Goal: Transaction & Acquisition: Purchase product/service

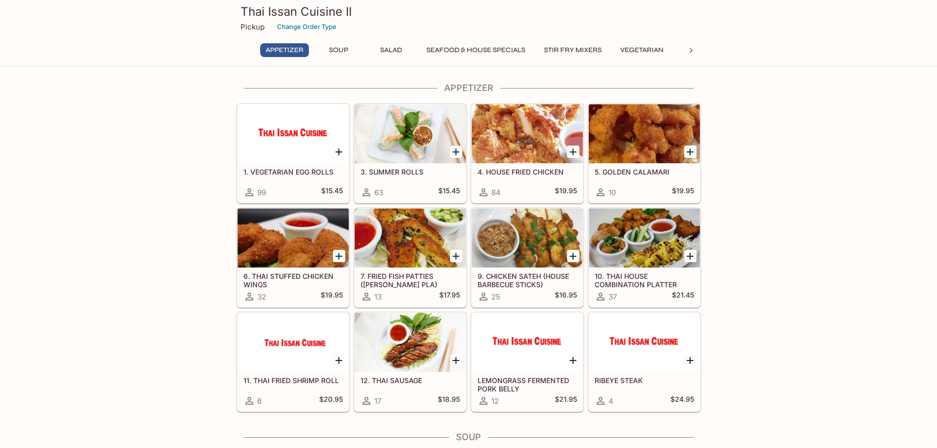
click at [642, 247] on div at bounding box center [644, 238] width 111 height 59
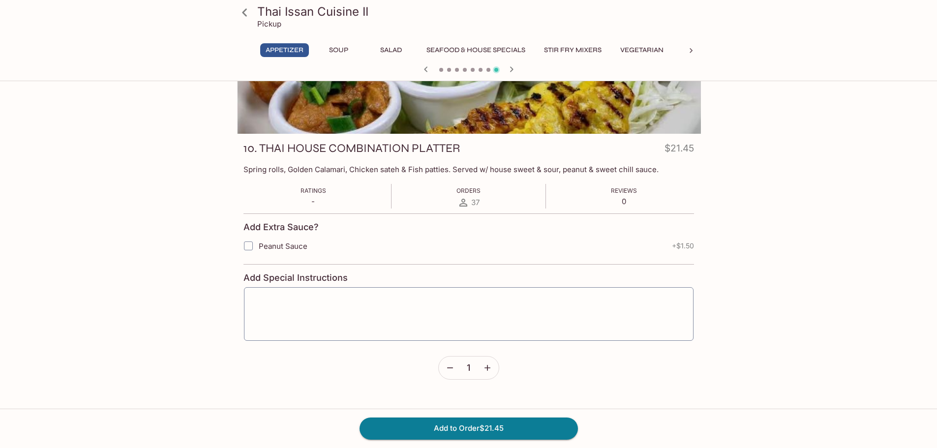
scroll to position [85, 0]
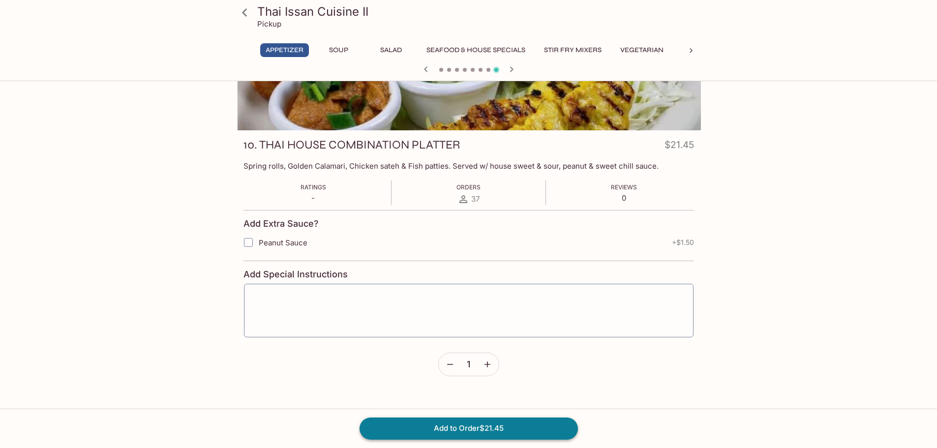
click at [473, 434] on button "Add to Order $21.45" at bounding box center [469, 429] width 218 height 22
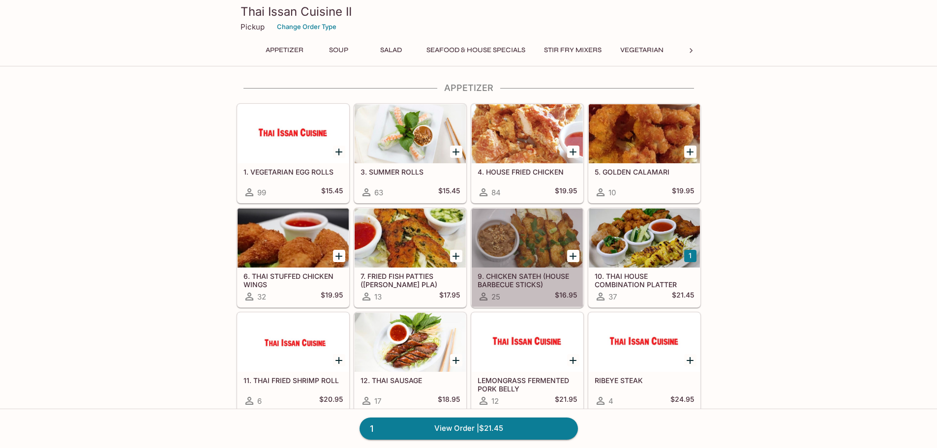
click at [526, 241] on div at bounding box center [527, 238] width 111 height 59
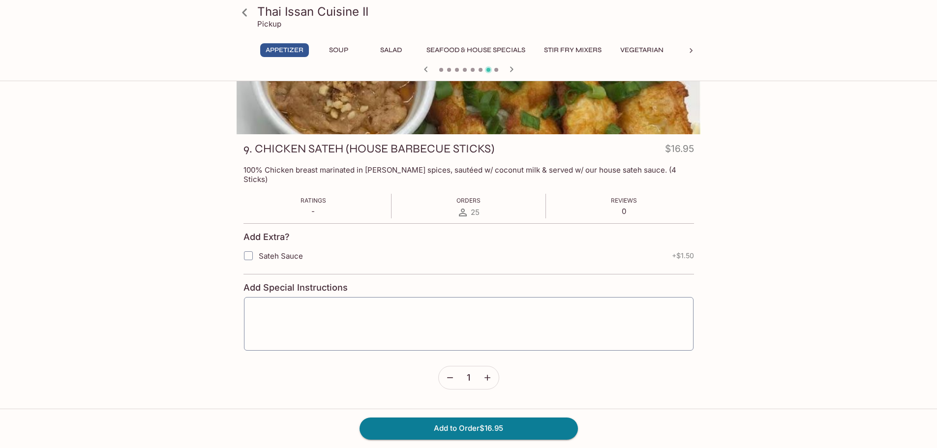
scroll to position [85, 0]
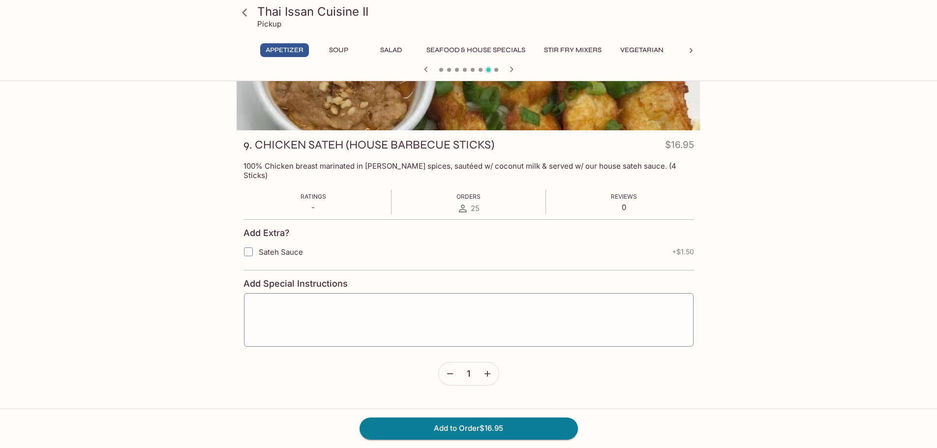
click at [244, 8] on icon at bounding box center [244, 12] width 17 height 17
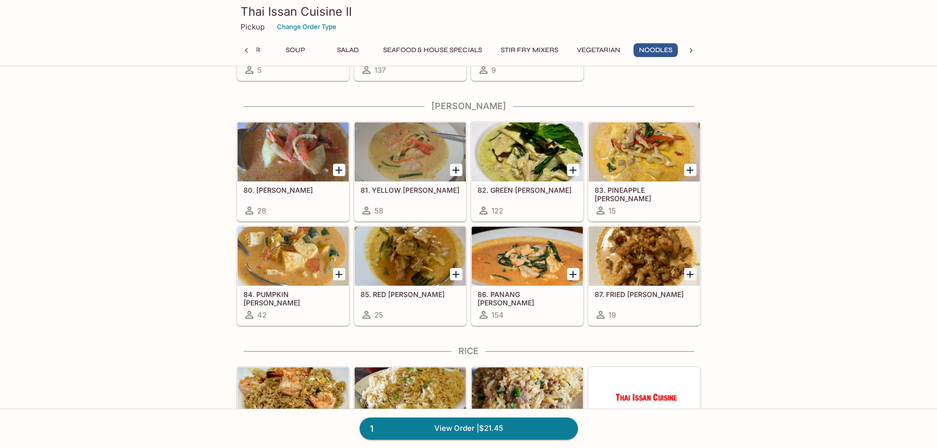
scroll to position [1918, 0]
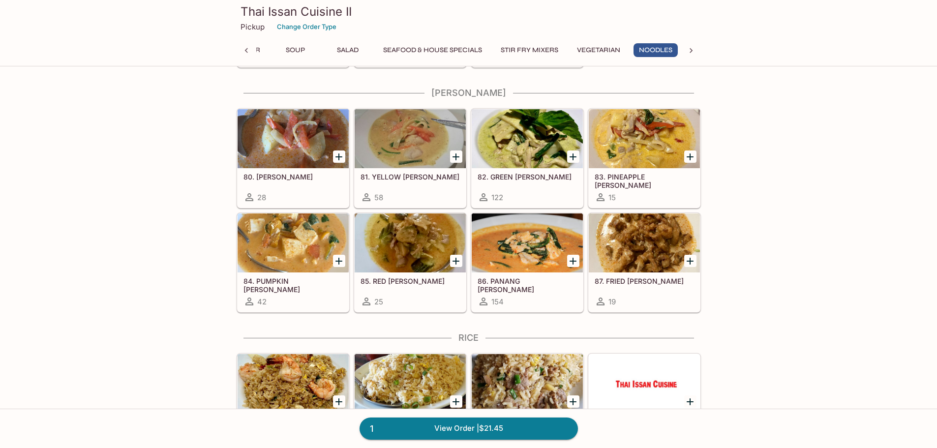
click at [435, 179] on h5 "81. YELLOW [PERSON_NAME]" at bounding box center [410, 177] width 99 height 8
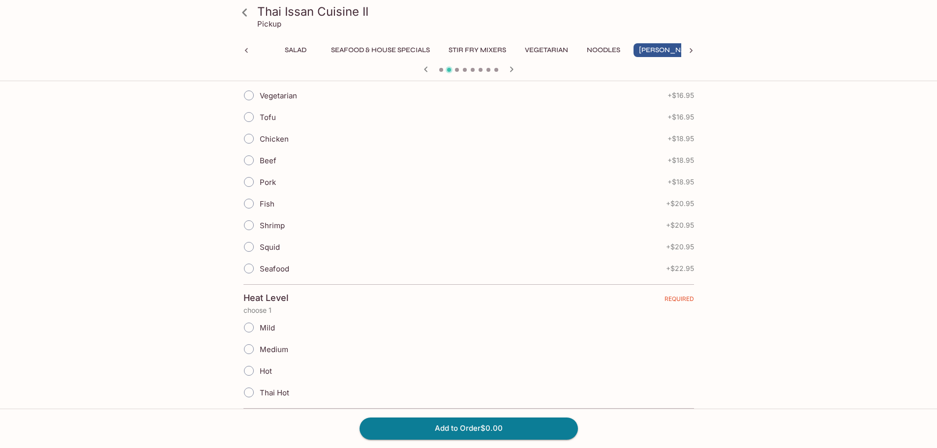
scroll to position [246, 0]
click at [253, 135] on input "Chicken" at bounding box center [249, 135] width 21 height 21
radio input "true"
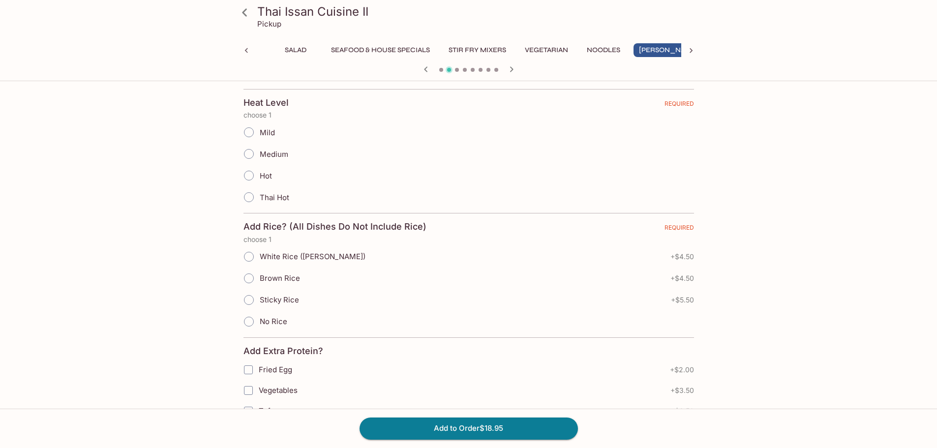
scroll to position [443, 0]
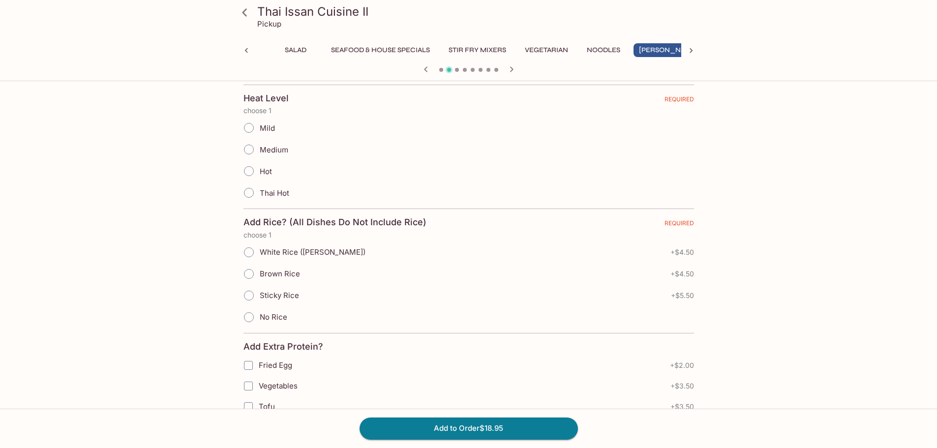
click at [251, 129] on input "Mild" at bounding box center [249, 128] width 21 height 21
radio input "true"
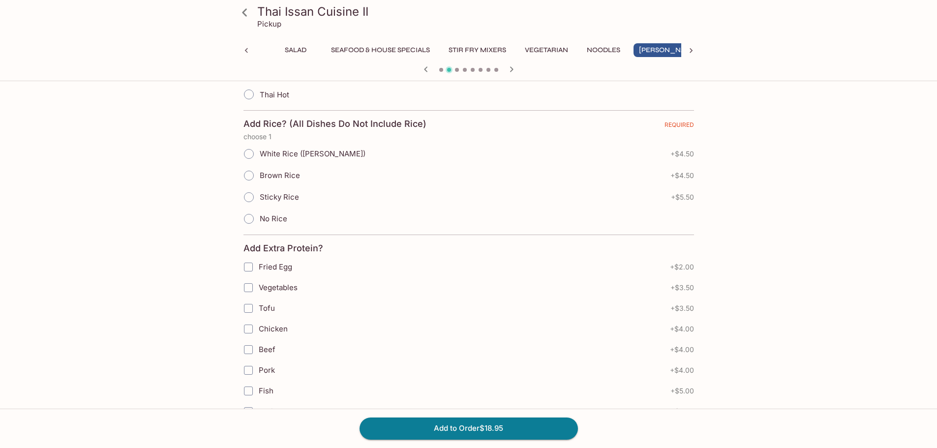
scroll to position [492, 0]
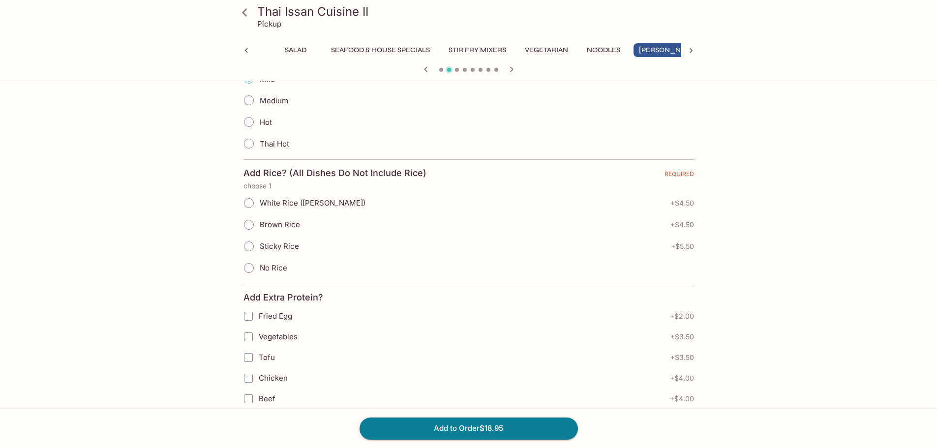
click at [265, 107] on label "Medium" at bounding box center [263, 101] width 50 height 22
click at [259, 107] on input "Medium" at bounding box center [249, 100] width 21 height 21
radio input "true"
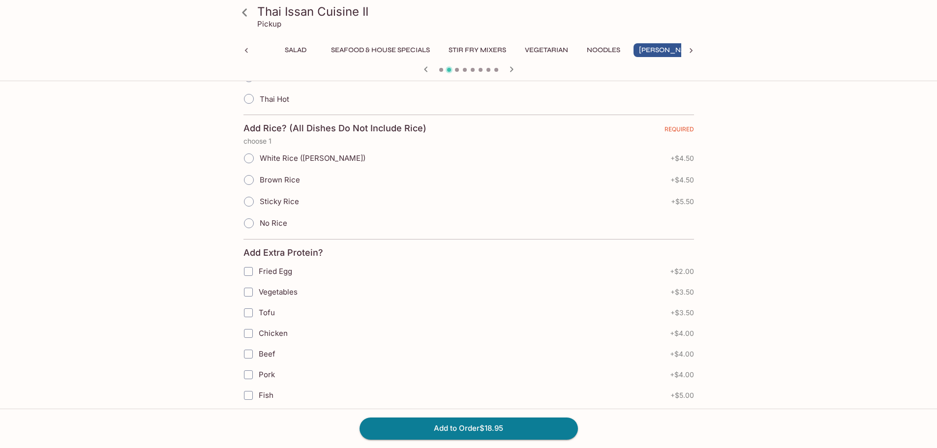
scroll to position [541, 0]
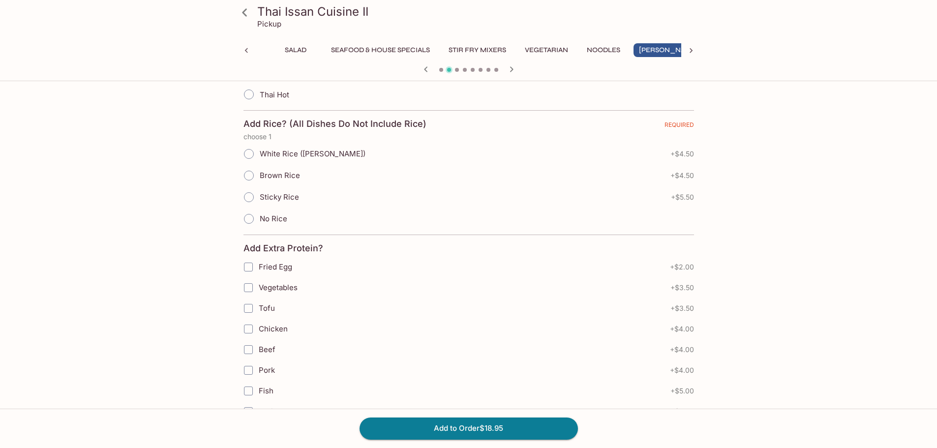
click at [284, 156] on span "White Rice ([PERSON_NAME])" at bounding box center [313, 153] width 106 height 9
click at [259, 156] on input "White Rice ([PERSON_NAME])" at bounding box center [249, 154] width 21 height 21
radio input "true"
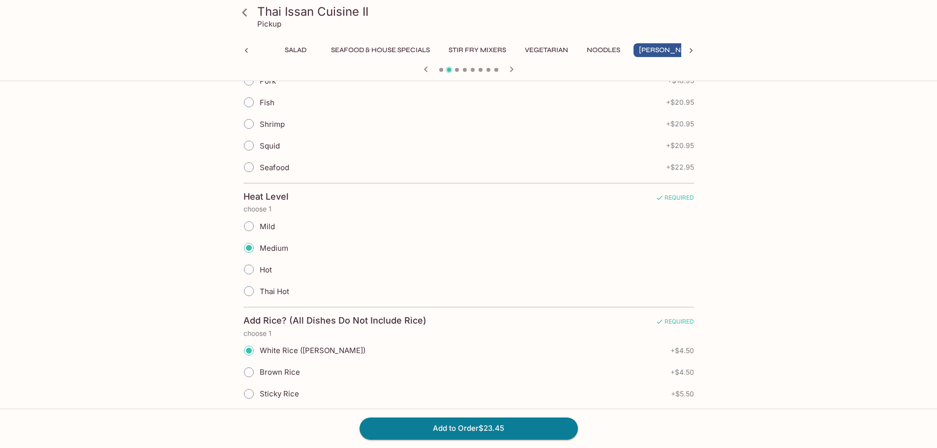
scroll to position [295, 0]
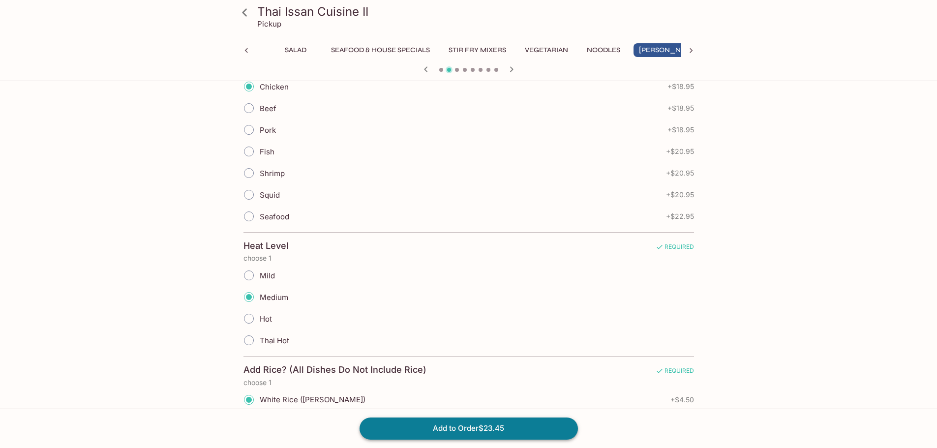
click at [452, 424] on button "Add to Order $23.45" at bounding box center [469, 429] width 218 height 22
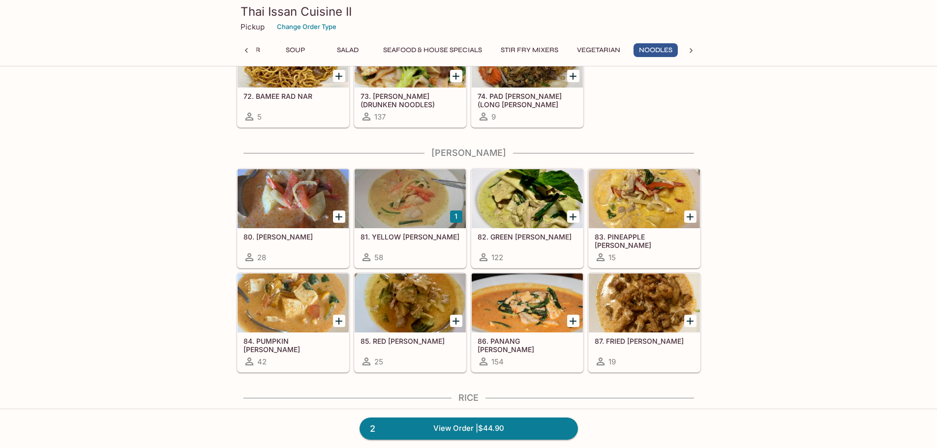
scroll to position [1918, 0]
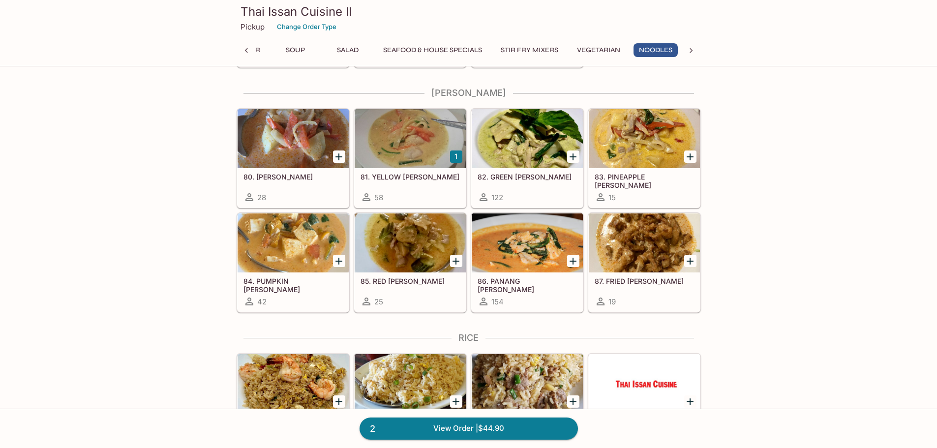
click at [414, 260] on div at bounding box center [410, 242] width 111 height 59
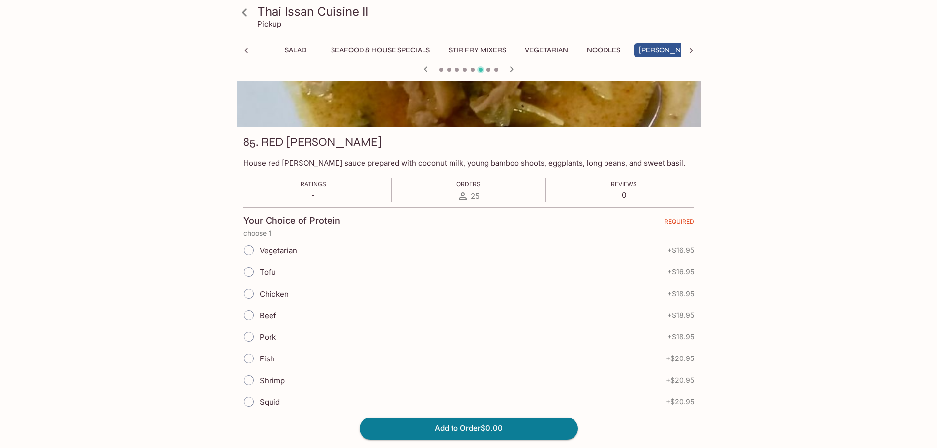
scroll to position [98, 0]
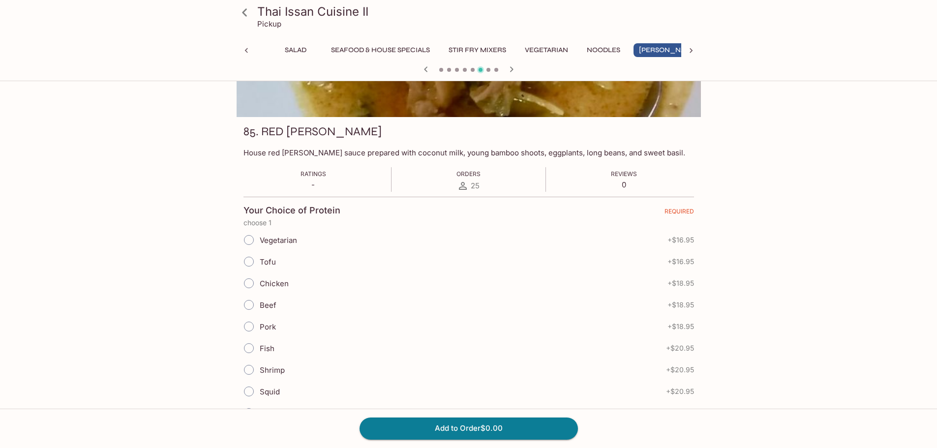
click at [250, 281] on input "Chicken" at bounding box center [249, 283] width 21 height 21
radio input "true"
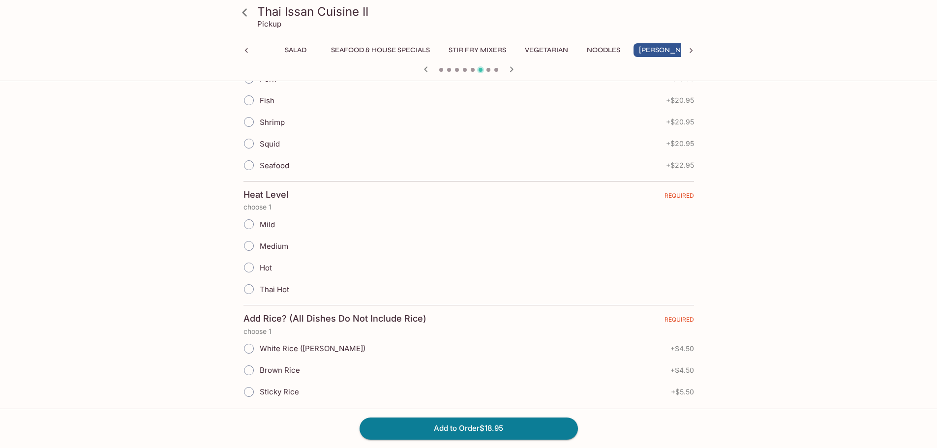
scroll to position [394, 0]
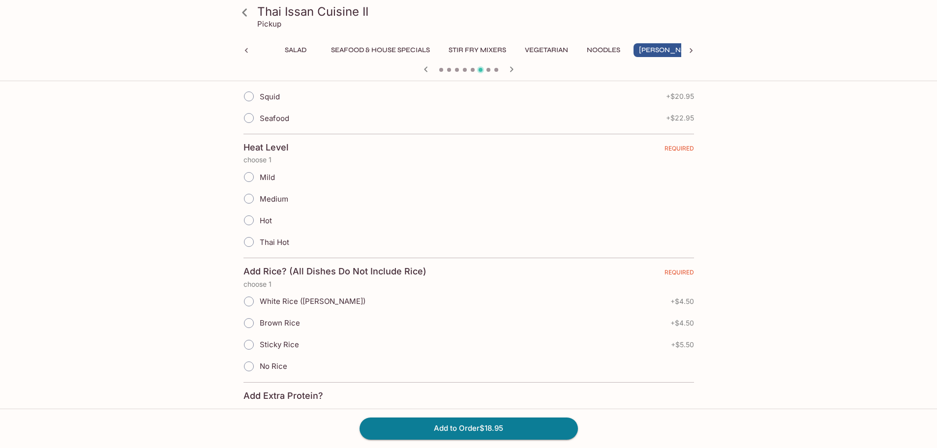
click at [248, 220] on input "Hot" at bounding box center [249, 220] width 21 height 21
radio input "true"
click at [248, 306] on input "White Rice ([PERSON_NAME])" at bounding box center [249, 301] width 21 height 21
radio input "true"
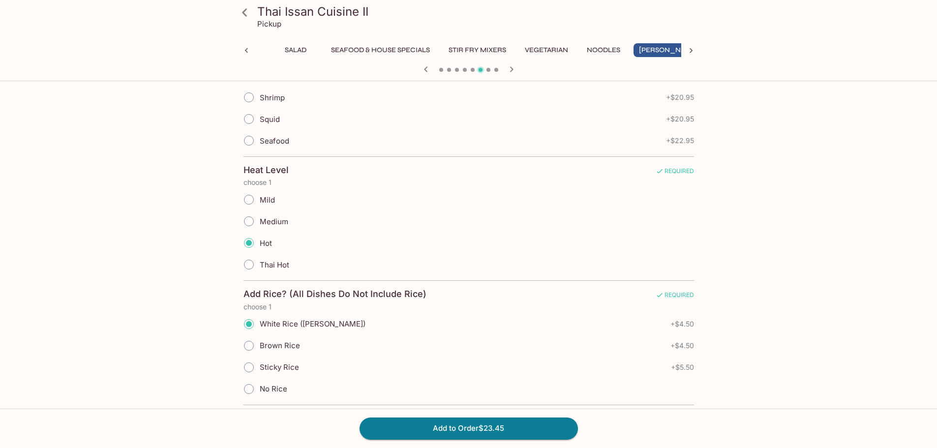
scroll to position [492, 0]
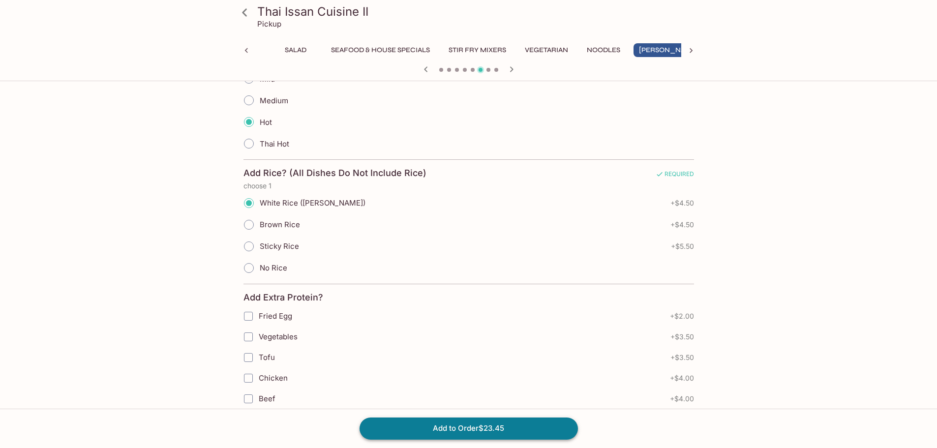
click at [473, 431] on button "Add to Order $23.45" at bounding box center [469, 429] width 218 height 22
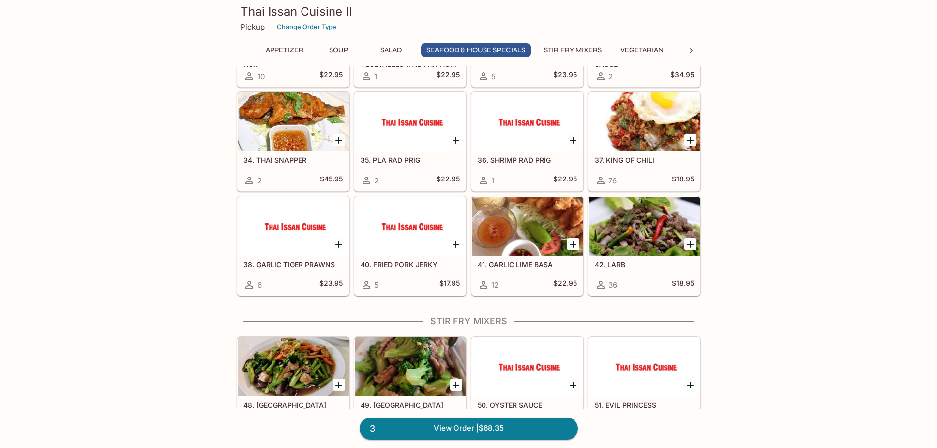
scroll to position [836, 0]
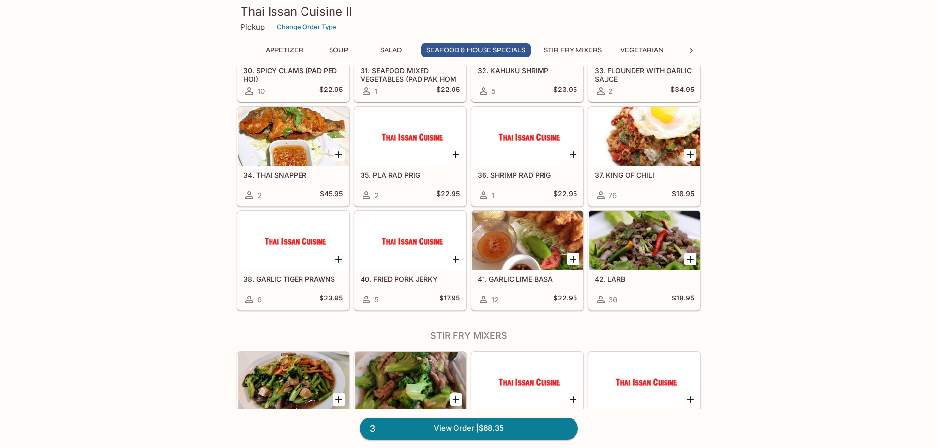
click at [655, 169] on div "37. KING OF CHILI 76 $18.95" at bounding box center [644, 185] width 111 height 39
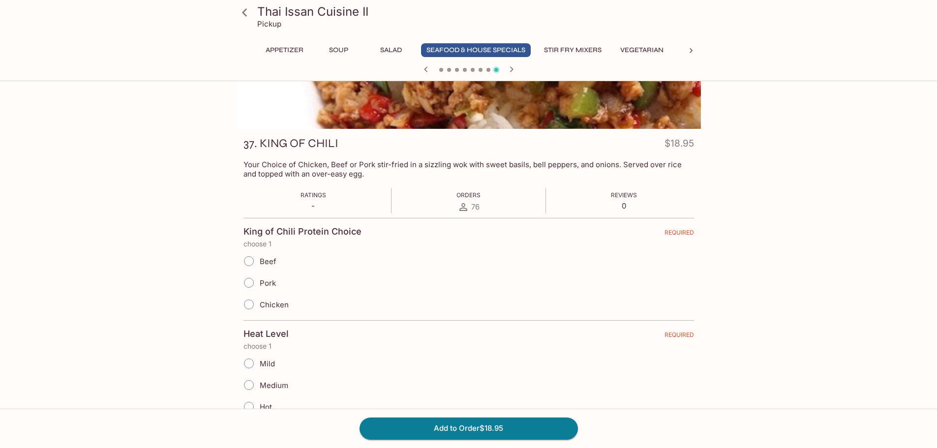
scroll to position [148, 0]
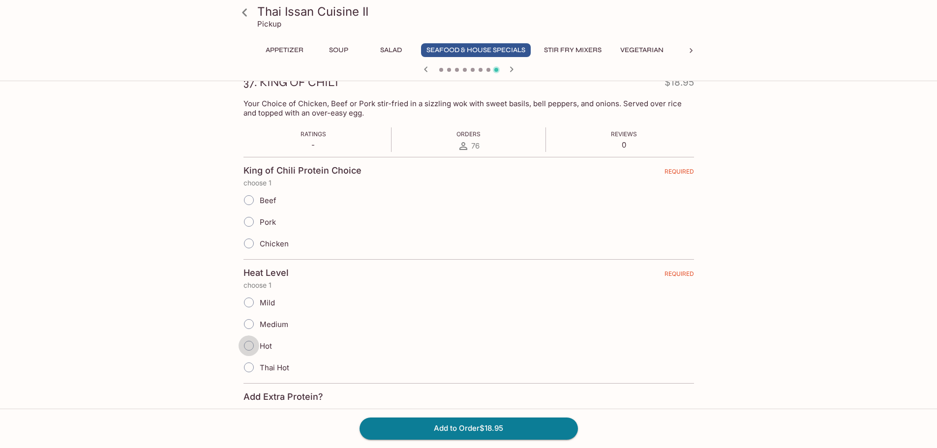
click at [249, 344] on input "Hot" at bounding box center [249, 345] width 21 height 21
radio input "true"
click at [249, 244] on input "Chicken" at bounding box center [249, 243] width 21 height 21
radio input "true"
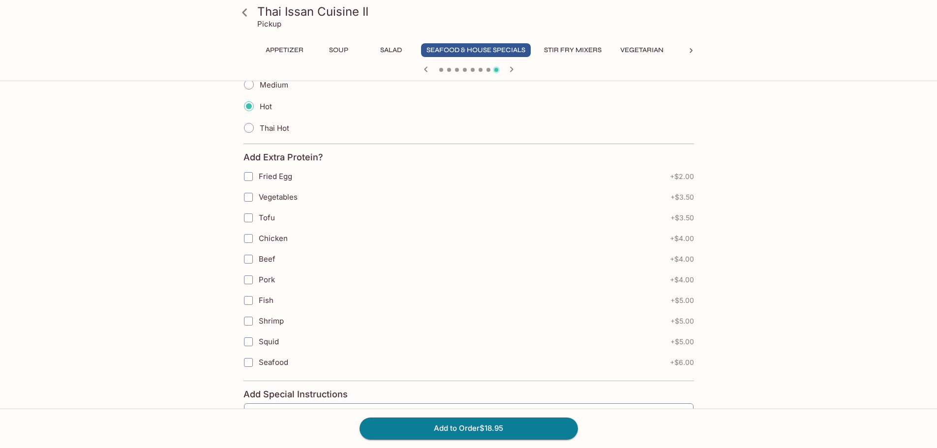
scroll to position [394, 0]
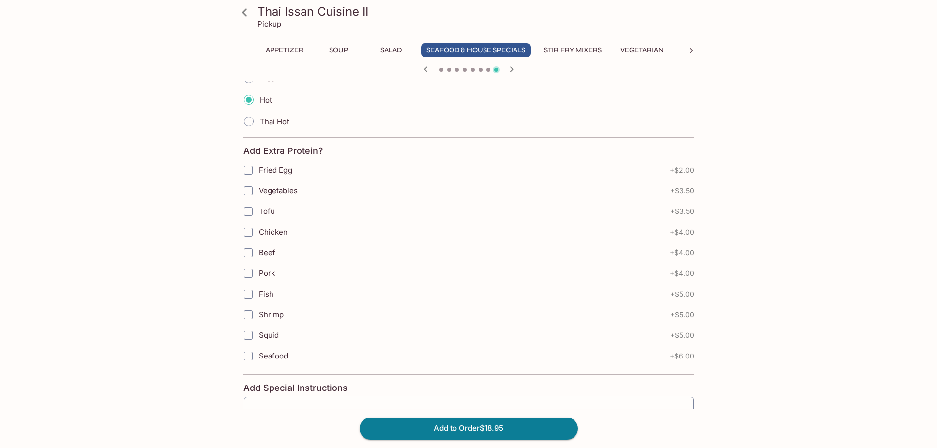
click at [249, 172] on input "Fried Egg" at bounding box center [249, 170] width 20 height 20
click at [248, 169] on input "Fried Egg" at bounding box center [249, 170] width 20 height 20
click at [246, 168] on input "Fried Egg" at bounding box center [249, 170] width 20 height 20
checkbox input "false"
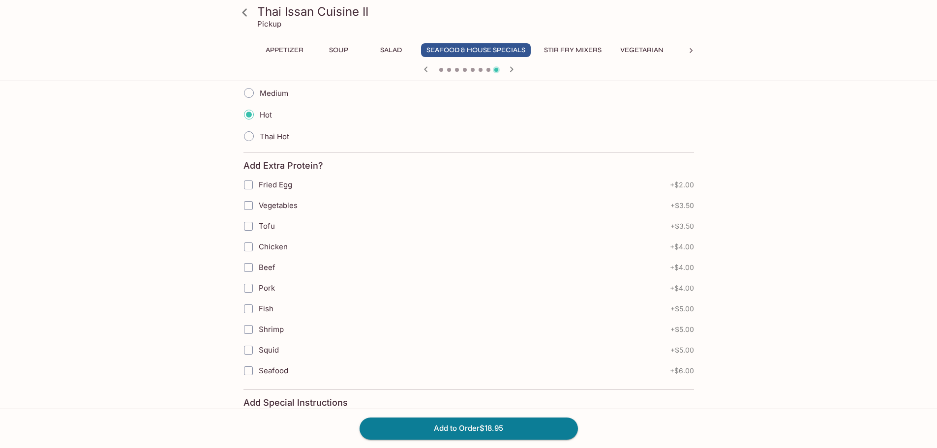
scroll to position [390, 0]
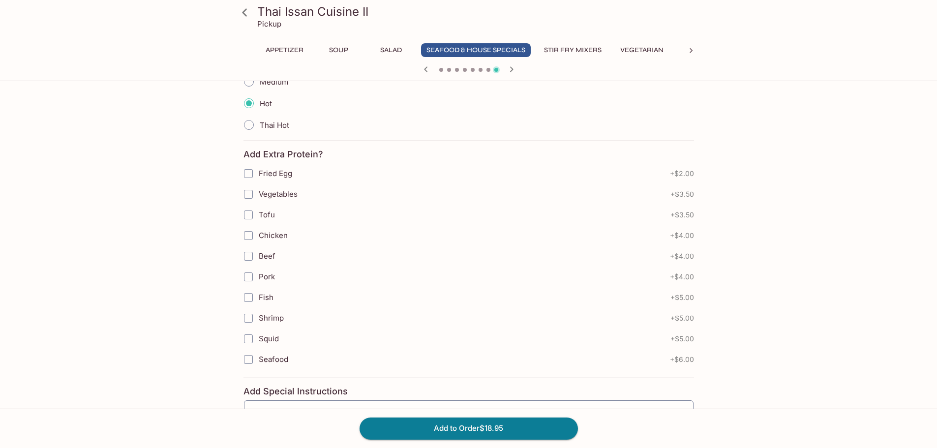
click at [248, 174] on input "Fried Egg" at bounding box center [249, 174] width 20 height 20
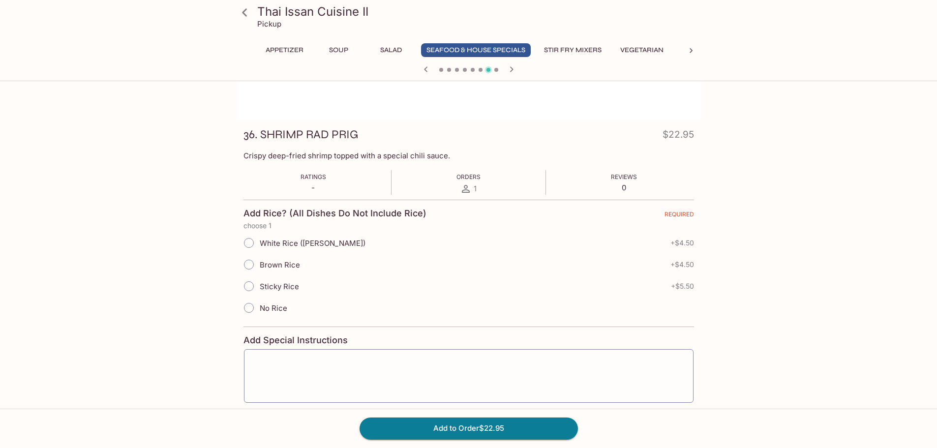
scroll to position [95, 0]
click at [244, 13] on icon at bounding box center [244, 12] width 5 height 8
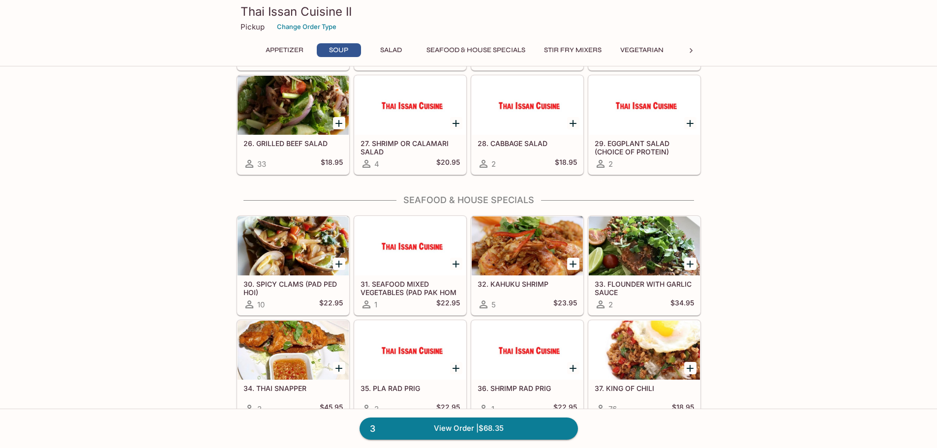
scroll to position [738, 0]
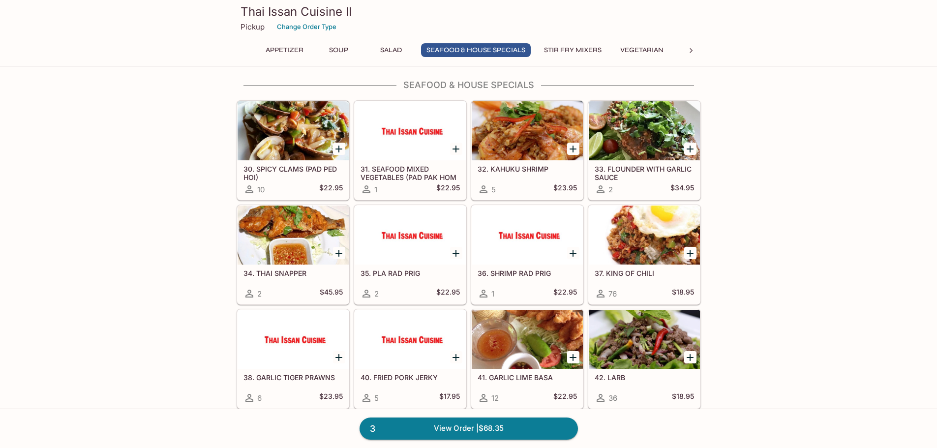
click at [625, 281] on div "37. KING OF CHILI 76 $18.95" at bounding box center [644, 284] width 111 height 39
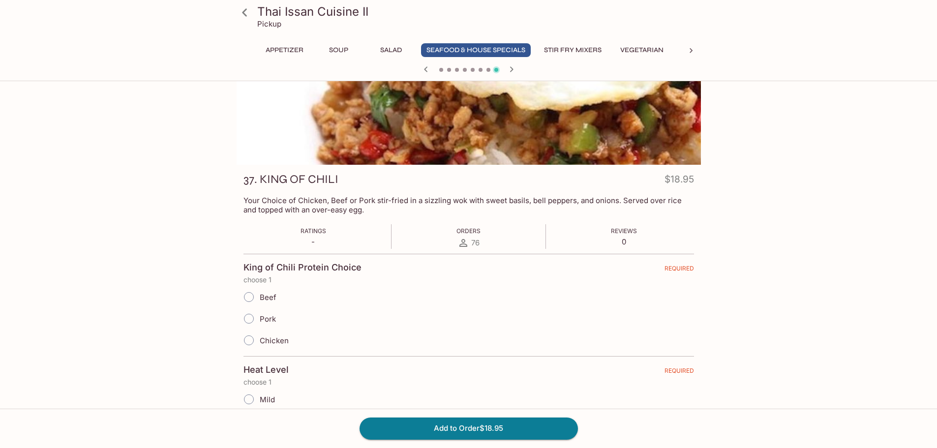
scroll to position [98, 0]
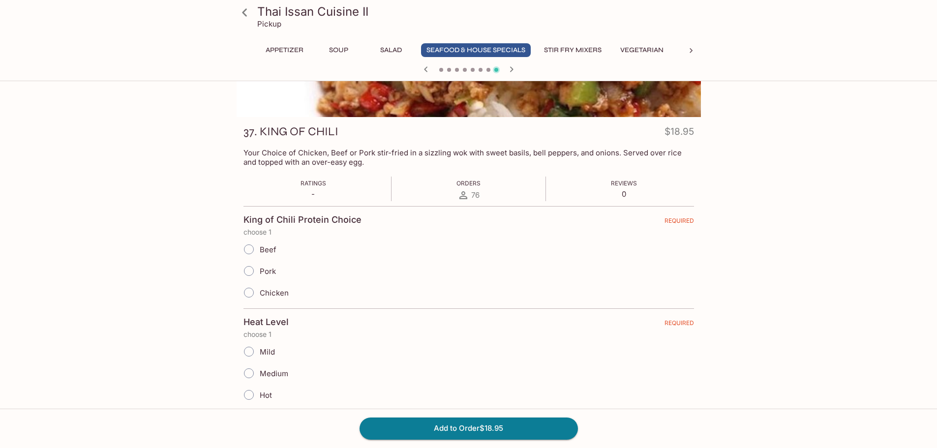
click at [251, 292] on input "Chicken" at bounding box center [249, 292] width 21 height 21
radio input "true"
click at [251, 292] on input "Chicken" at bounding box center [249, 292] width 21 height 21
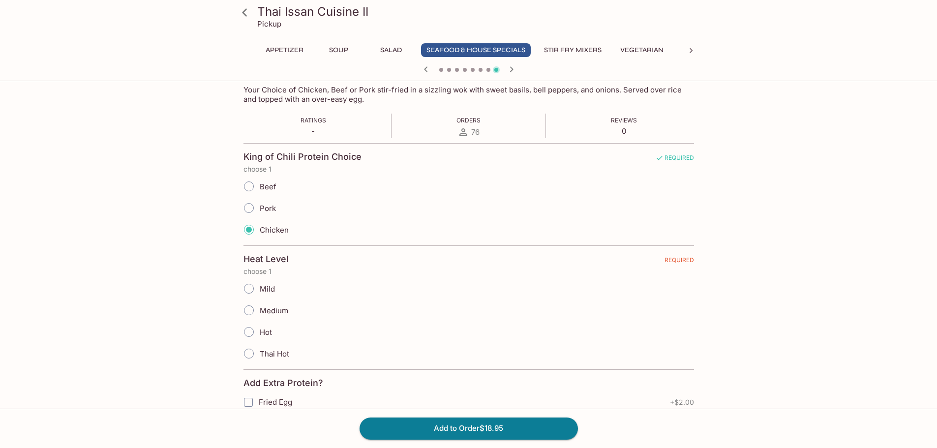
scroll to position [246, 0]
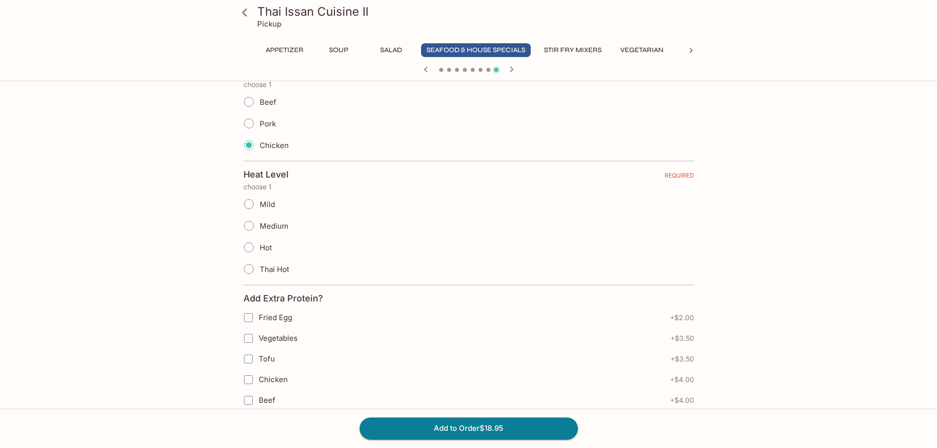
click at [251, 248] on input "Hot" at bounding box center [249, 247] width 21 height 21
radio input "true"
click at [457, 431] on button "Add to Order $18.95" at bounding box center [469, 429] width 218 height 22
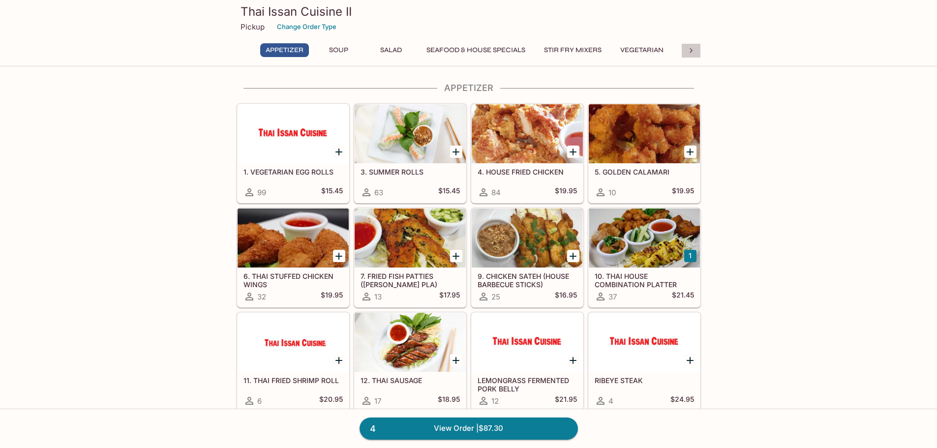
click at [692, 52] on icon at bounding box center [691, 51] width 10 height 10
click at [313, 49] on button "Stir Fry Mixers" at bounding box center [313, 50] width 68 height 14
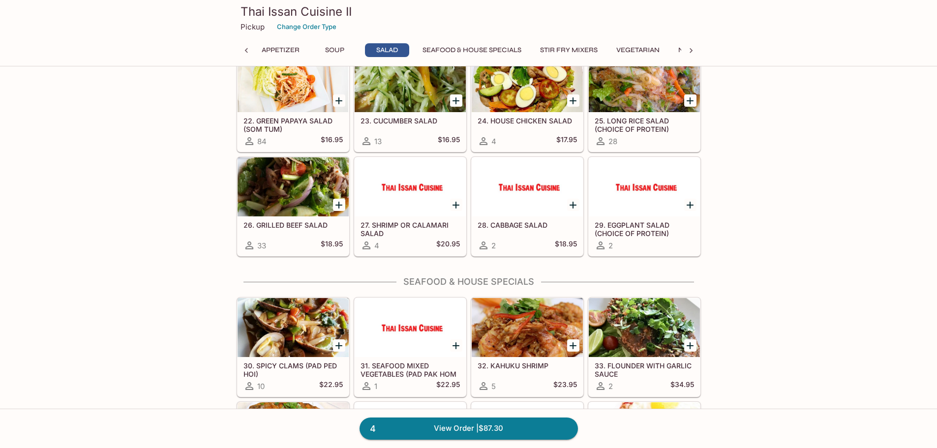
scroll to position [836, 0]
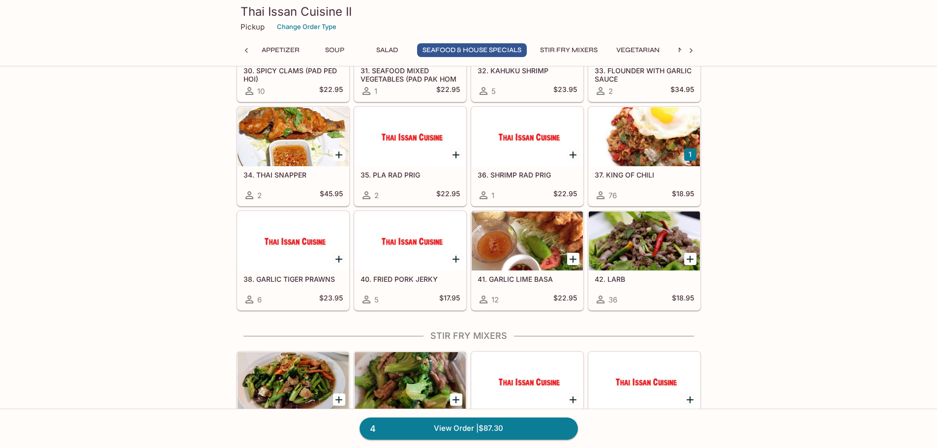
click at [652, 245] on div at bounding box center [644, 241] width 111 height 59
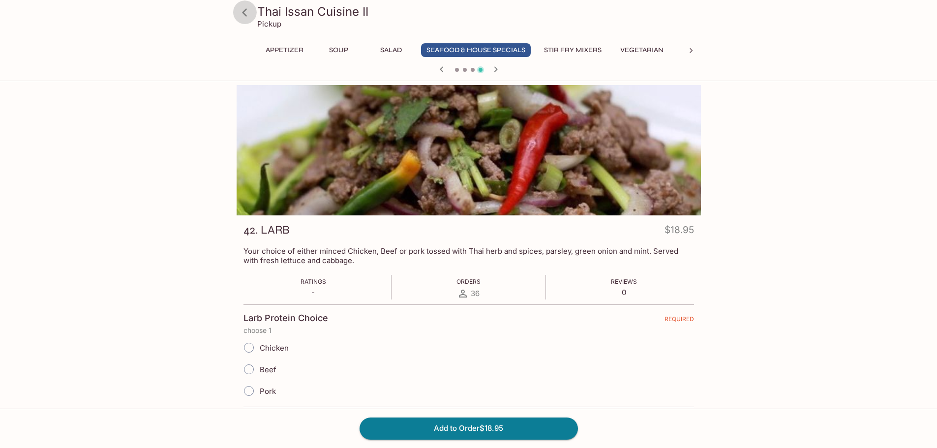
click at [247, 15] on icon at bounding box center [244, 12] width 17 height 17
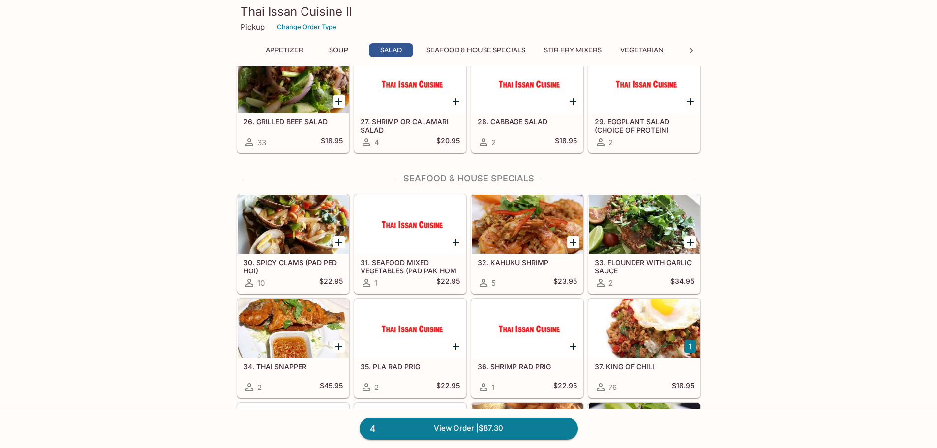
scroll to position [689, 0]
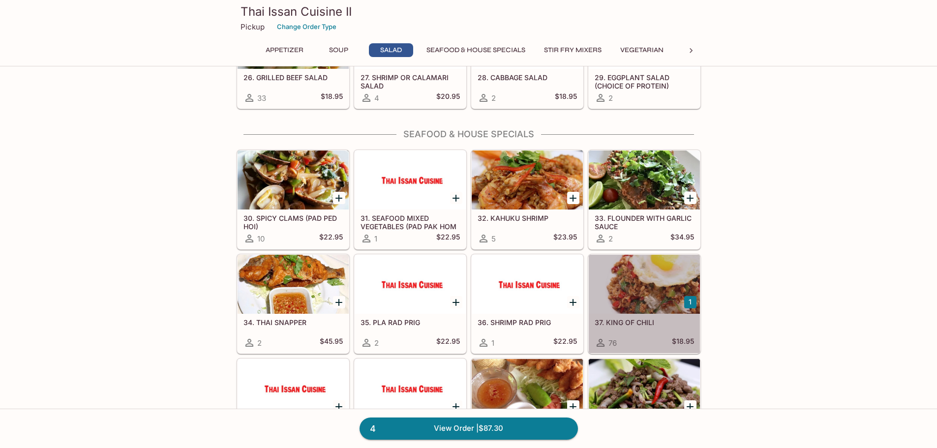
click at [627, 292] on div at bounding box center [644, 284] width 111 height 59
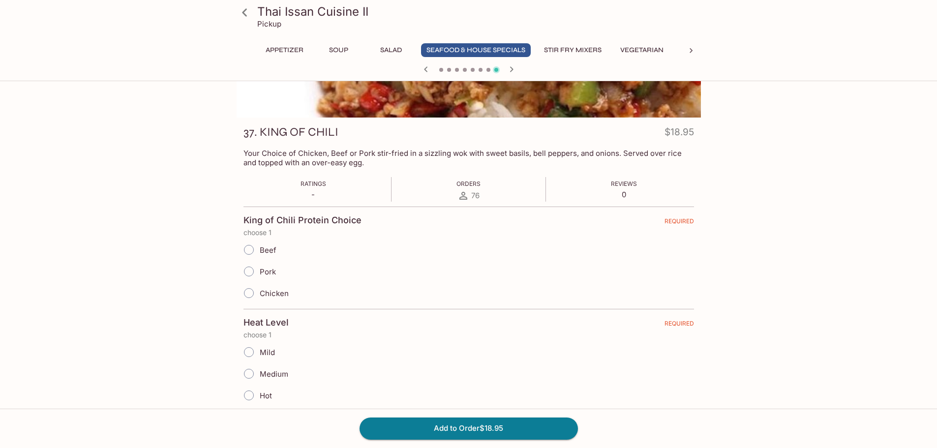
scroll to position [98, 0]
click at [265, 294] on span "Chicken" at bounding box center [274, 292] width 29 height 9
click at [259, 294] on input "Chicken" at bounding box center [249, 292] width 21 height 21
radio input "true"
click at [270, 374] on span "Medium" at bounding box center [274, 373] width 29 height 9
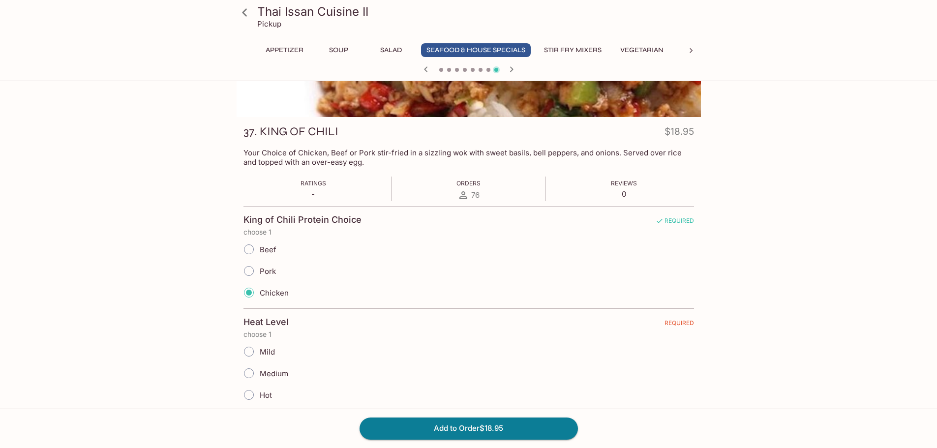
click at [259, 374] on input "Medium" at bounding box center [249, 373] width 21 height 21
radio input "true"
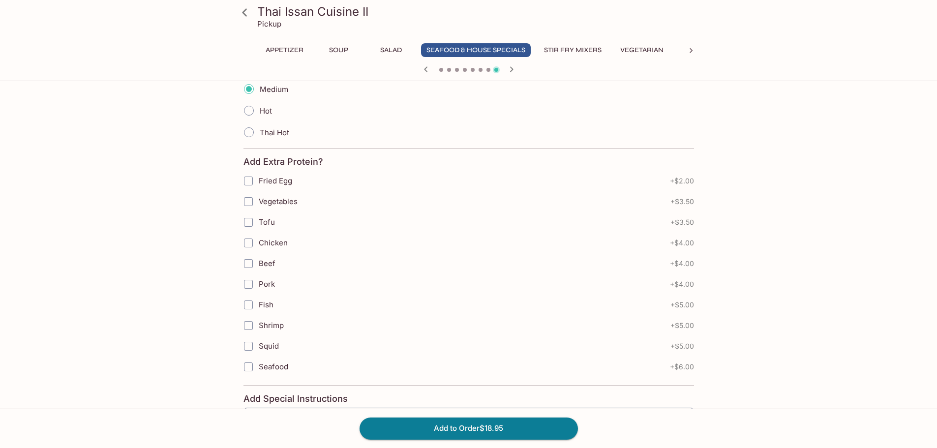
scroll to position [488, 0]
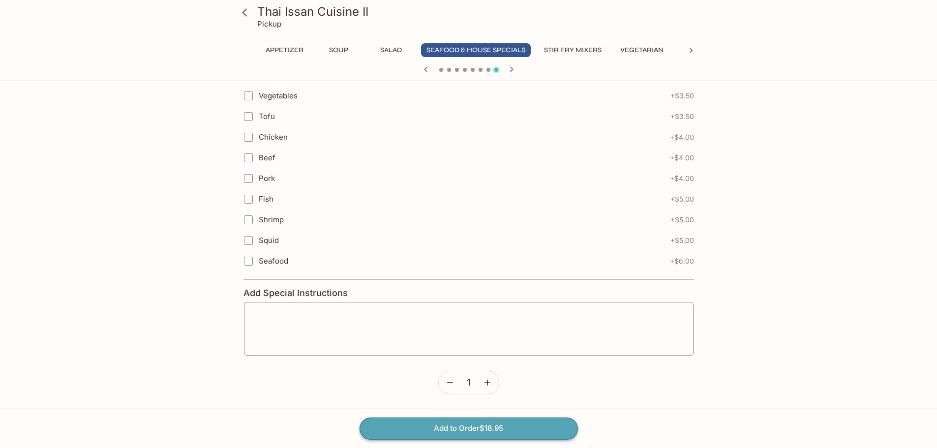
click at [441, 425] on button "Add to Order $18.95" at bounding box center [469, 429] width 218 height 22
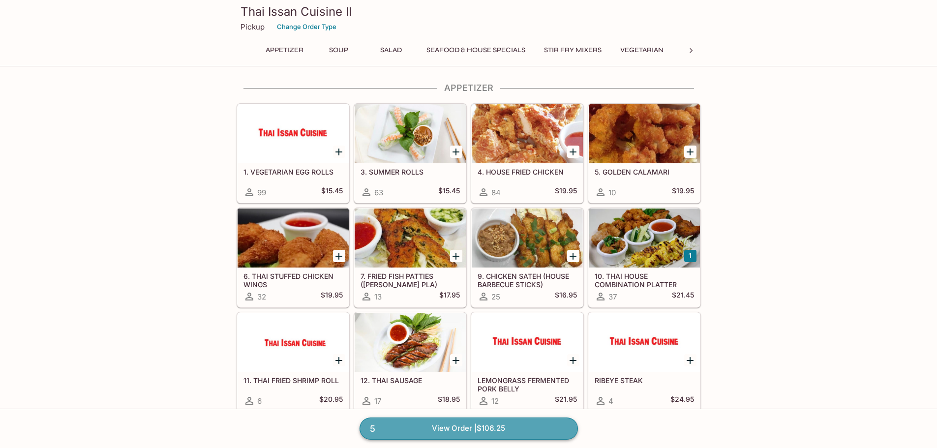
click at [482, 429] on link "5 View Order | $106.25" at bounding box center [469, 429] width 218 height 22
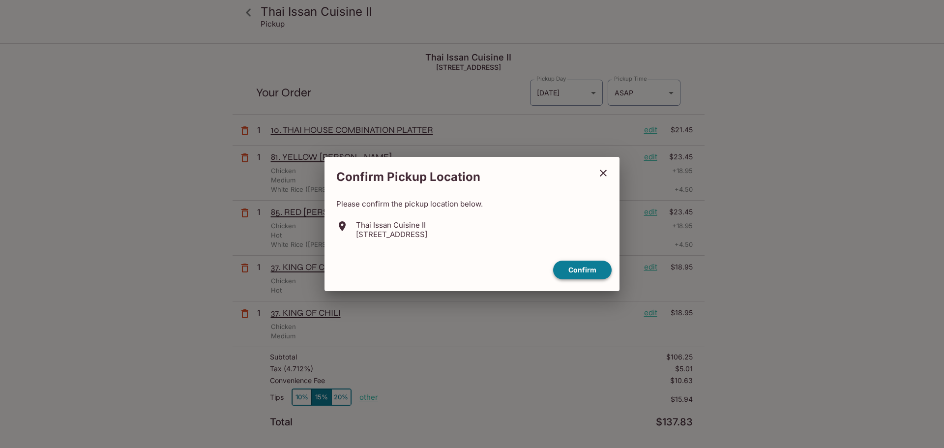
click at [591, 272] on button "Confirm" at bounding box center [582, 270] width 59 height 19
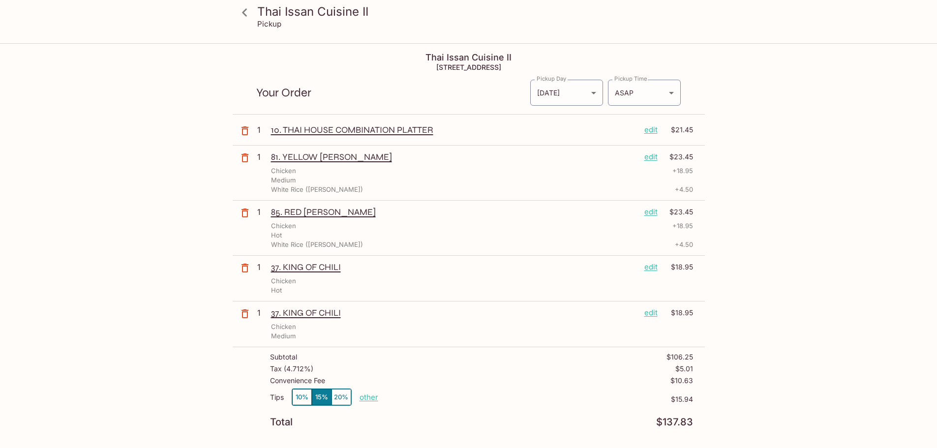
click at [240, 19] on icon at bounding box center [244, 12] width 17 height 17
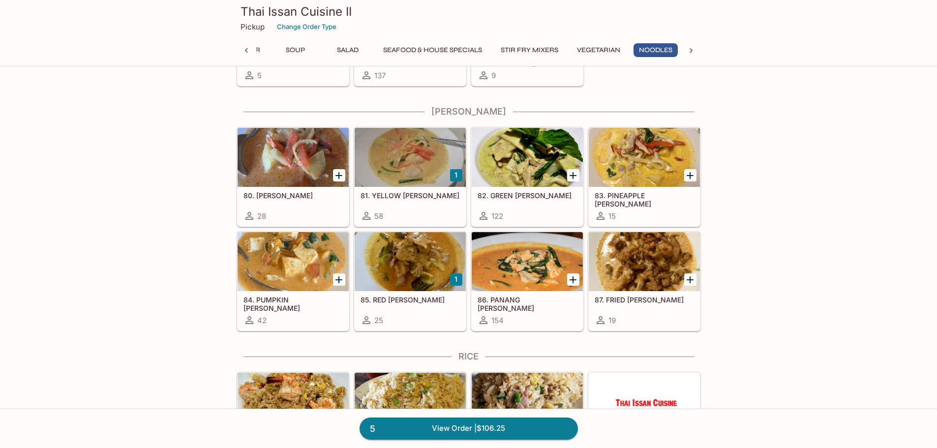
scroll to position [1918, 0]
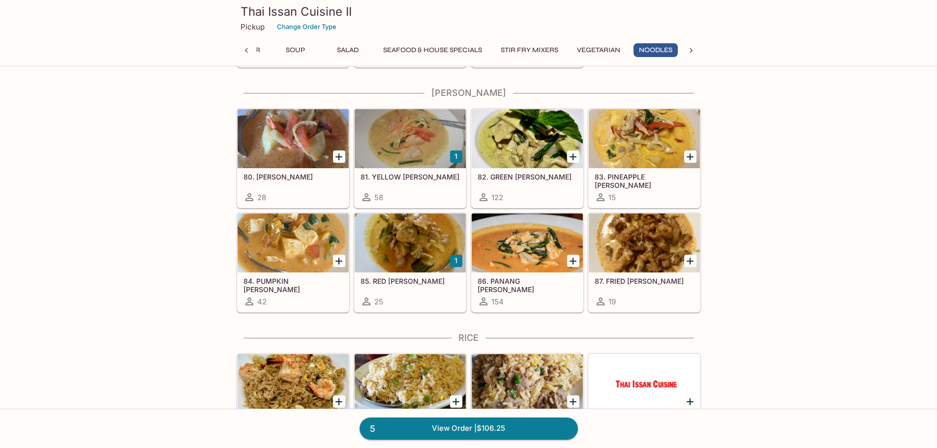
click at [443, 264] on div at bounding box center [410, 242] width 111 height 59
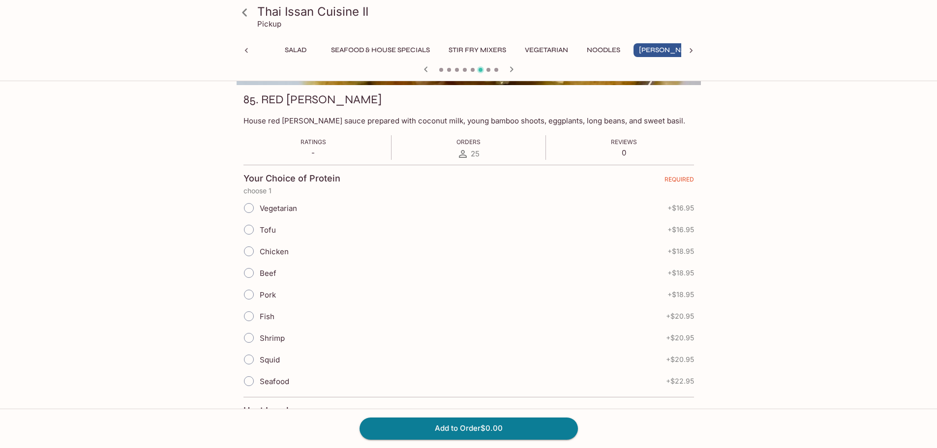
scroll to position [148, 0]
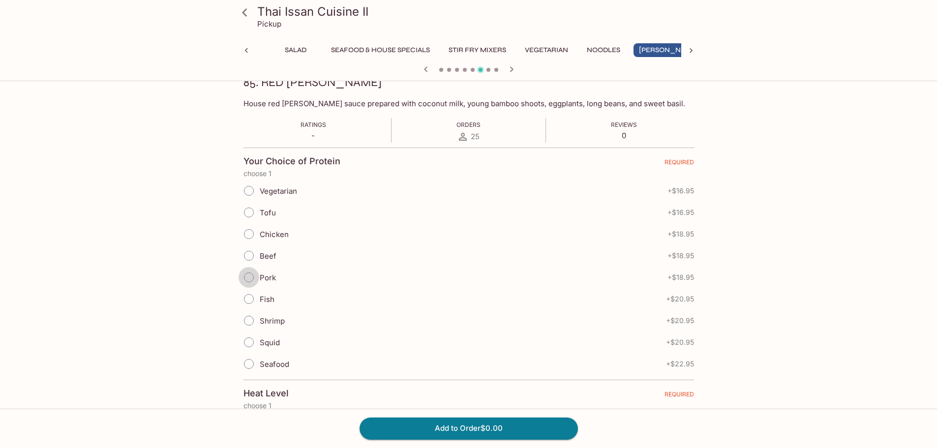
click at [253, 283] on input "Pork" at bounding box center [249, 277] width 21 height 21
radio input "true"
click at [253, 283] on input "Pork" at bounding box center [249, 277] width 21 height 21
click at [256, 260] on input "Beef" at bounding box center [249, 255] width 21 height 21
radio input "true"
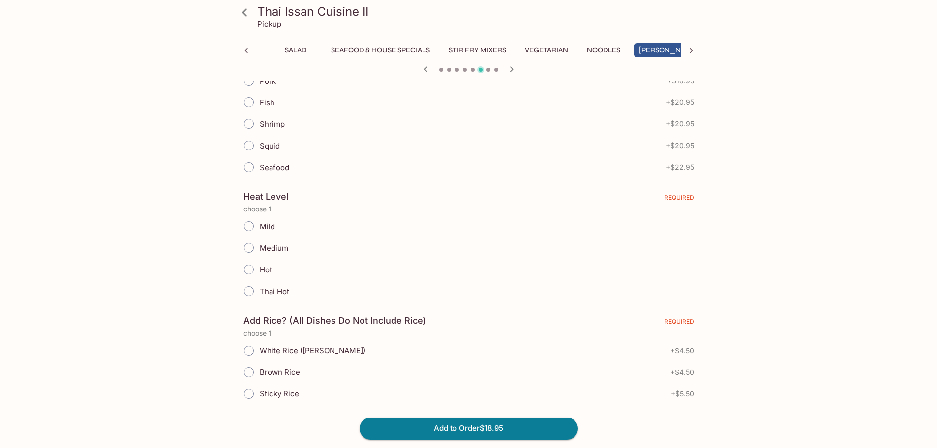
scroll to position [394, 0]
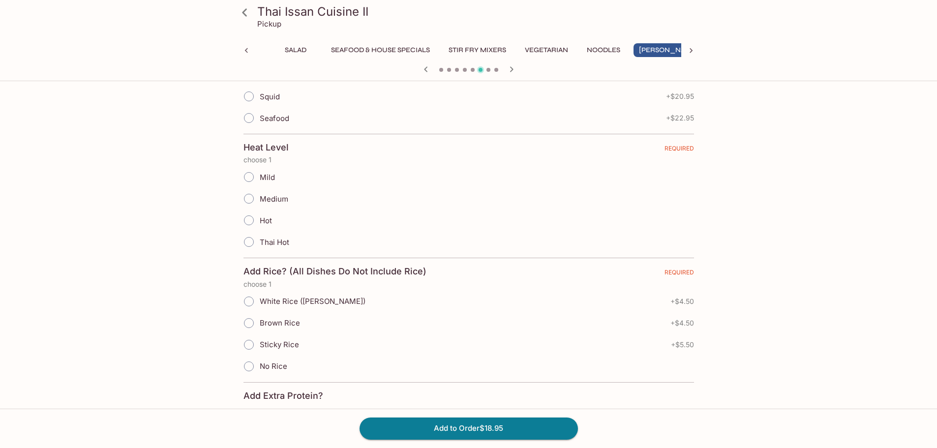
click at [261, 224] on span "Hot" at bounding box center [266, 220] width 12 height 9
click at [259, 224] on input "Hot" at bounding box center [249, 220] width 21 height 21
radio input "true"
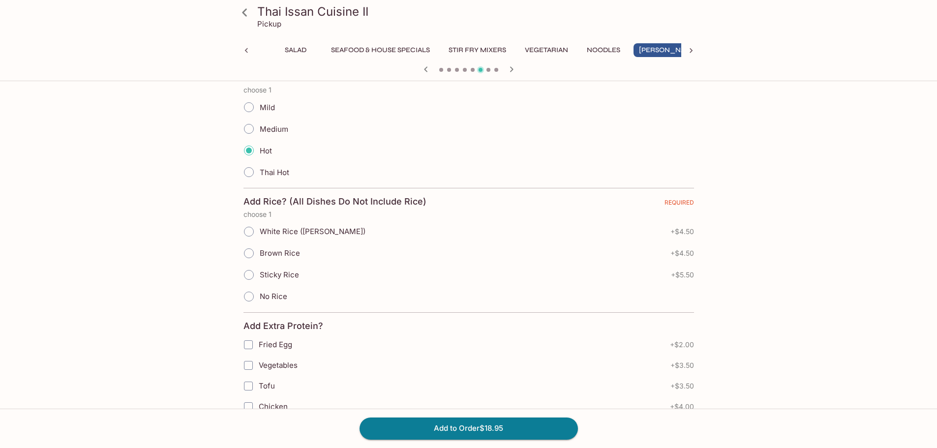
scroll to position [492, 0]
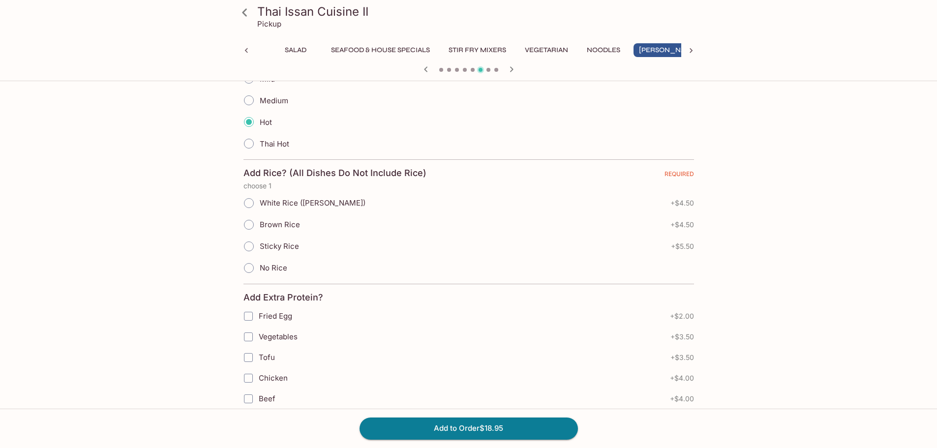
click at [283, 206] on span "White Rice ([PERSON_NAME])" at bounding box center [313, 202] width 106 height 9
click at [259, 206] on input "White Rice ([PERSON_NAME])" at bounding box center [249, 203] width 21 height 21
radio input "true"
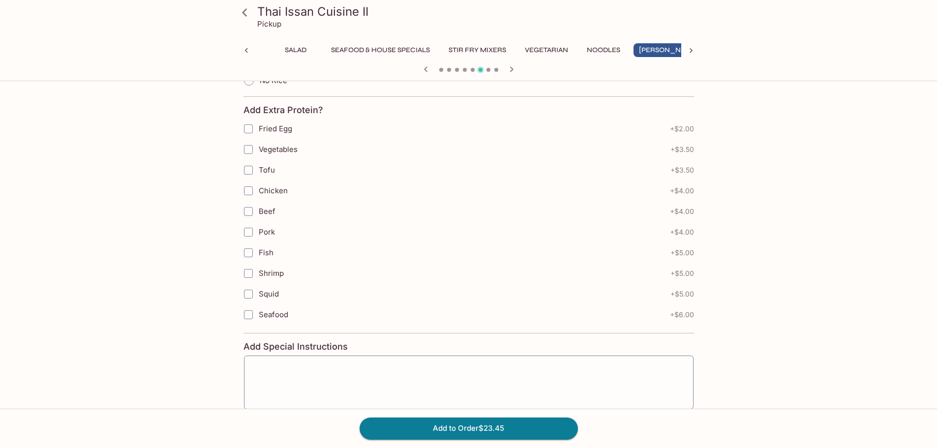
scroll to position [733, 0]
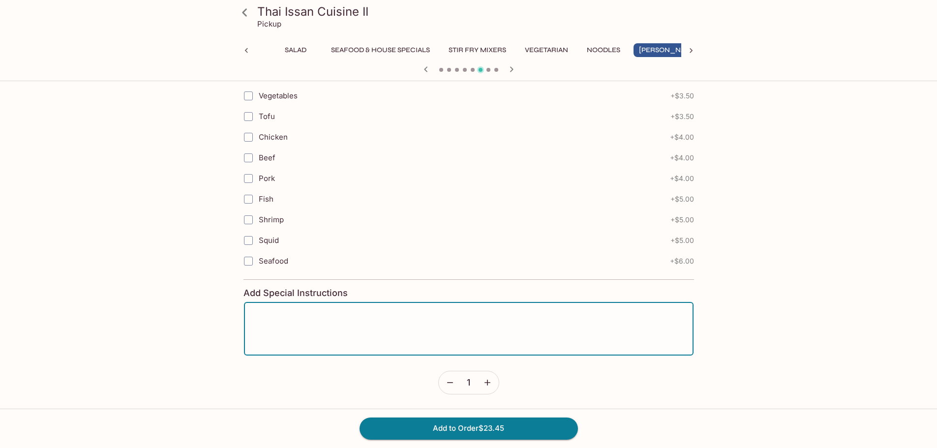
click at [312, 315] on textarea at bounding box center [469, 328] width 436 height 37
click at [411, 426] on button "Add to Order $23.45" at bounding box center [469, 429] width 218 height 22
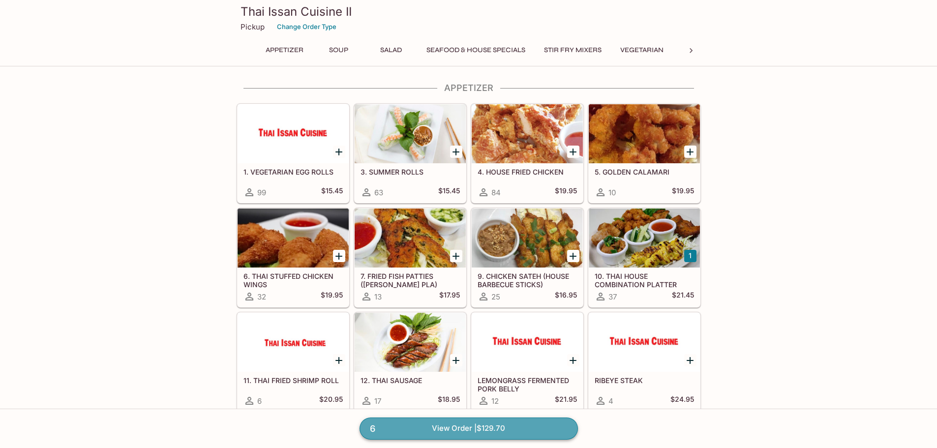
click at [400, 431] on link "6 View Order | $129.70" at bounding box center [469, 429] width 218 height 22
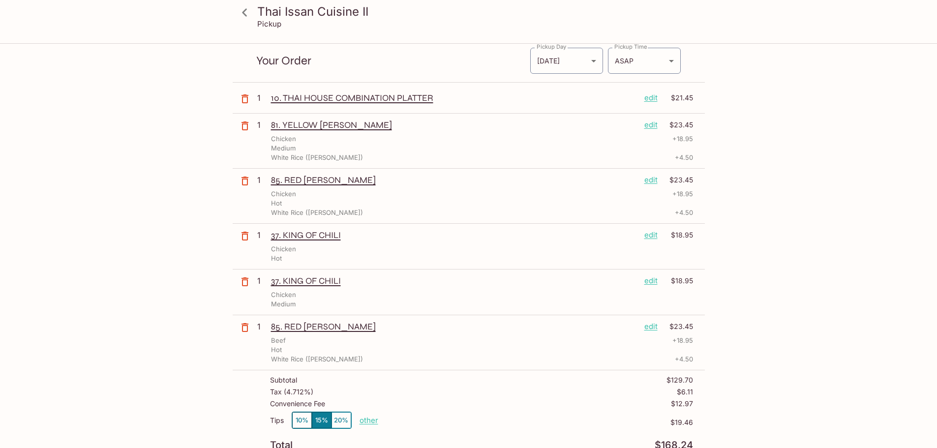
scroll to position [49, 0]
